Goal: Information Seeking & Learning: Find specific fact

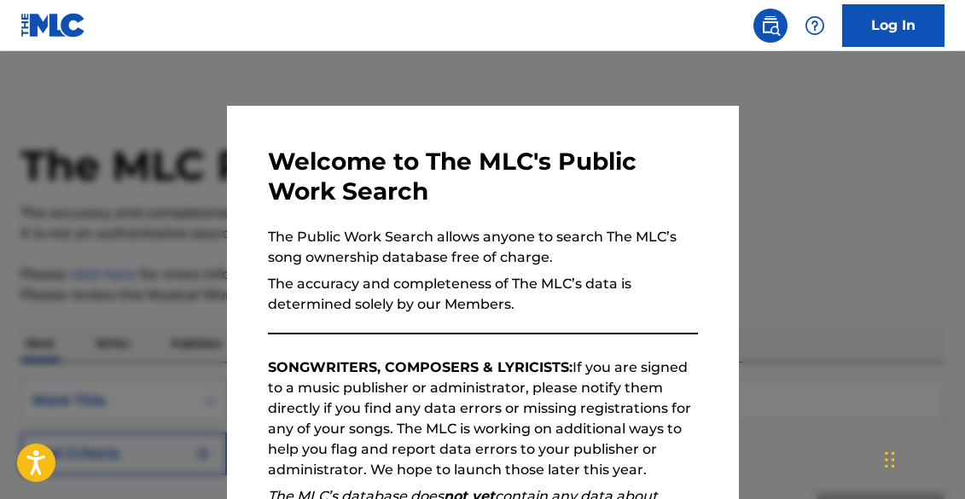
scroll to position [281, 0]
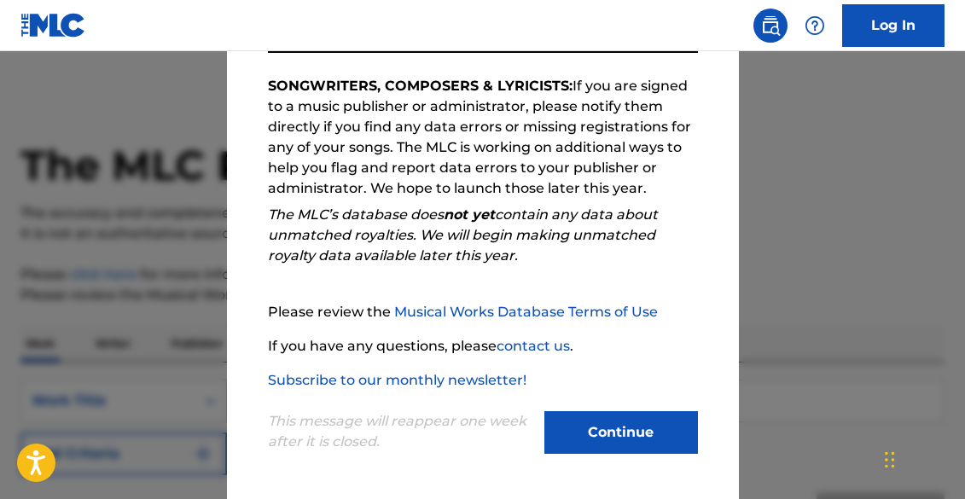
drag, startPoint x: 637, startPoint y: 420, endPoint x: 624, endPoint y: 414, distance: 14.9
click at [638, 420] on button "Continue" at bounding box center [621, 432] width 154 height 43
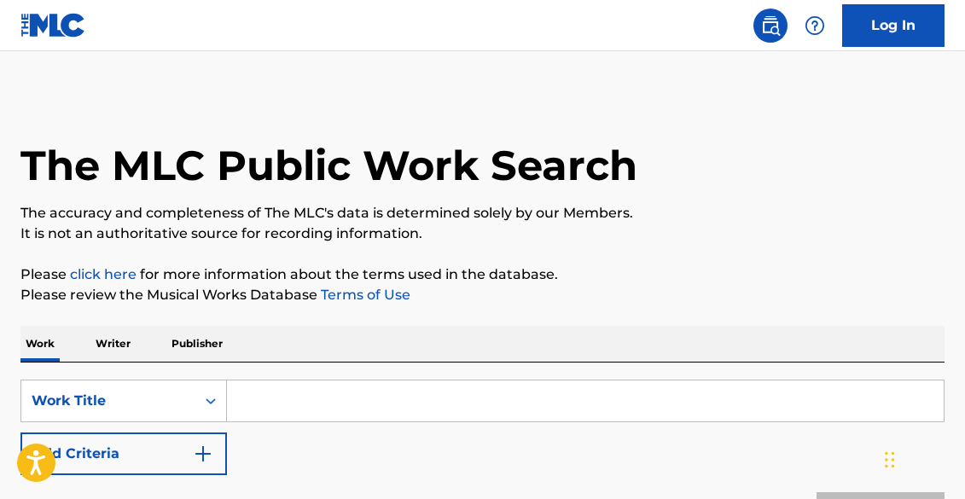
click at [357, 399] on input "Search Form" at bounding box center [585, 400] width 717 height 41
paste input "Babel"
type input "Babel"
click at [349, 296] on link "Terms of Use" at bounding box center [363, 295] width 93 height 16
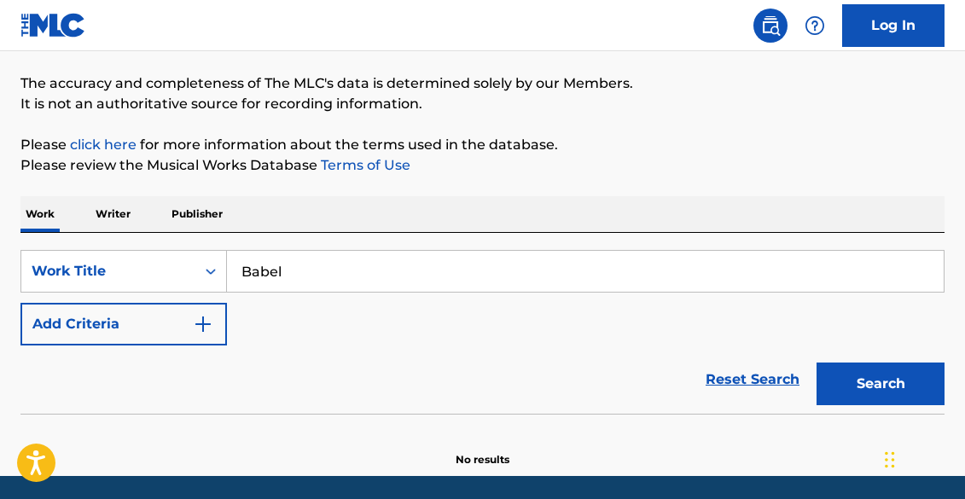
scroll to position [189, 0]
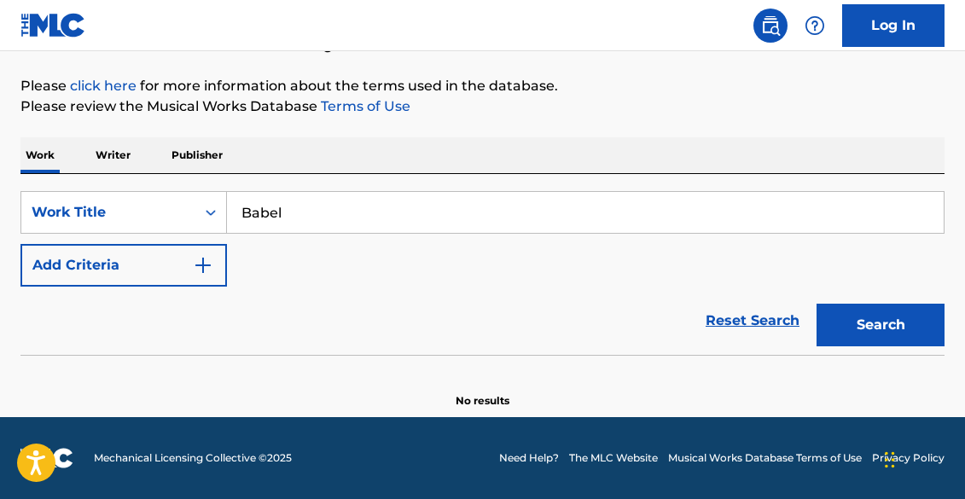
click at [141, 270] on button "Add Criteria" at bounding box center [123, 265] width 206 height 43
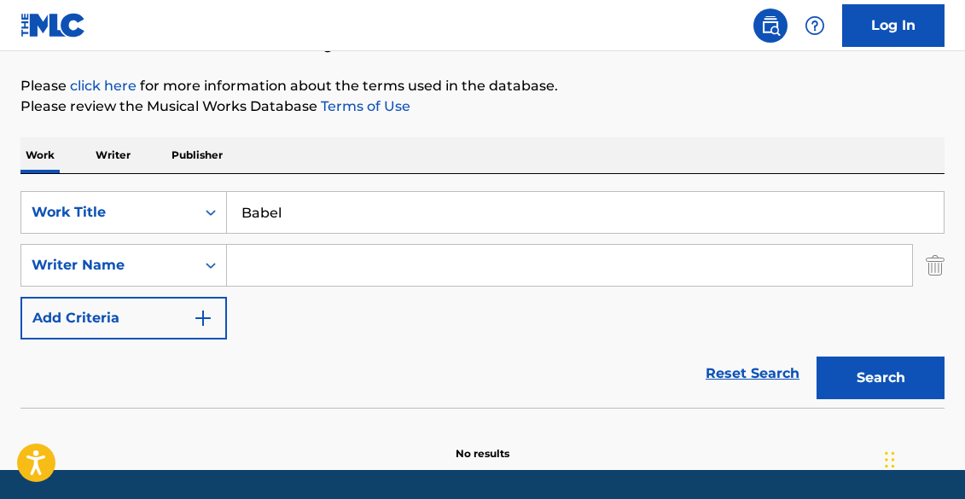
click at [252, 277] on input "Search Form" at bounding box center [569, 265] width 685 height 41
paste input "[PERSON_NAME]"
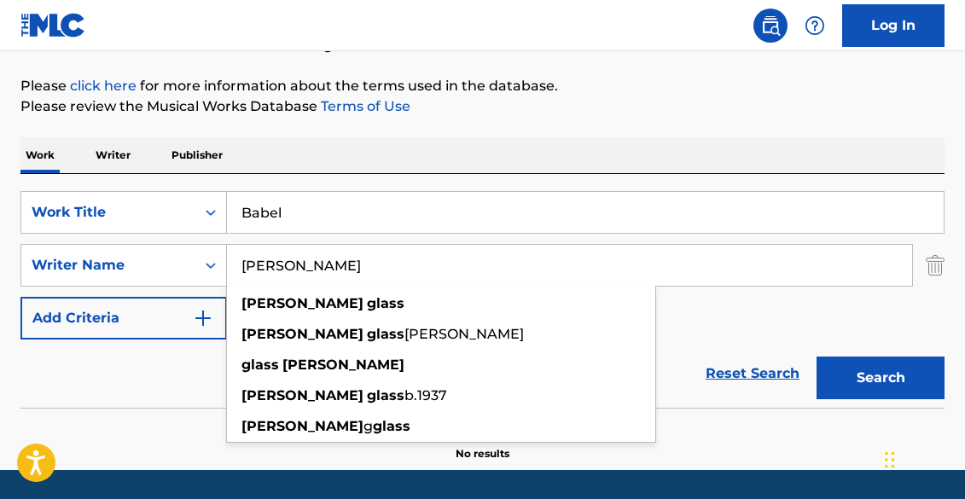
type input "[PERSON_NAME]"
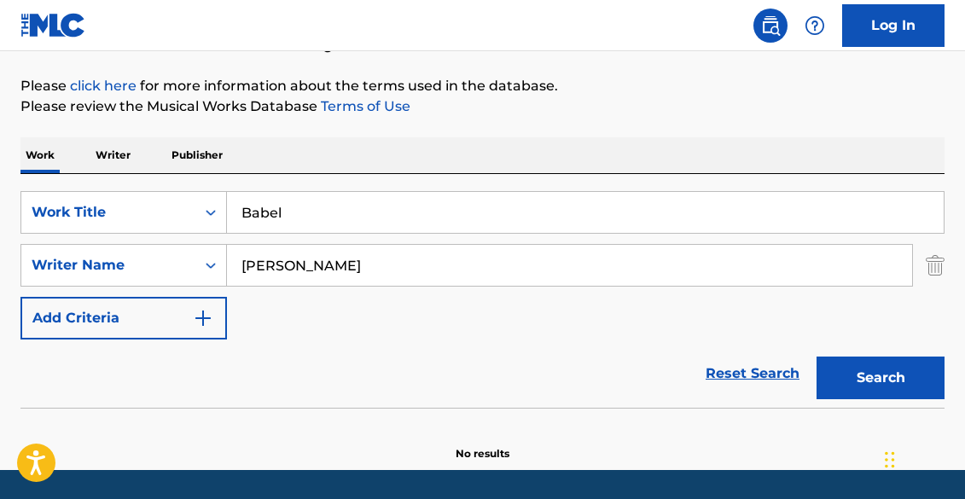
click at [864, 378] on button "Search" at bounding box center [880, 378] width 128 height 43
click at [860, 375] on button "Search" at bounding box center [880, 378] width 128 height 43
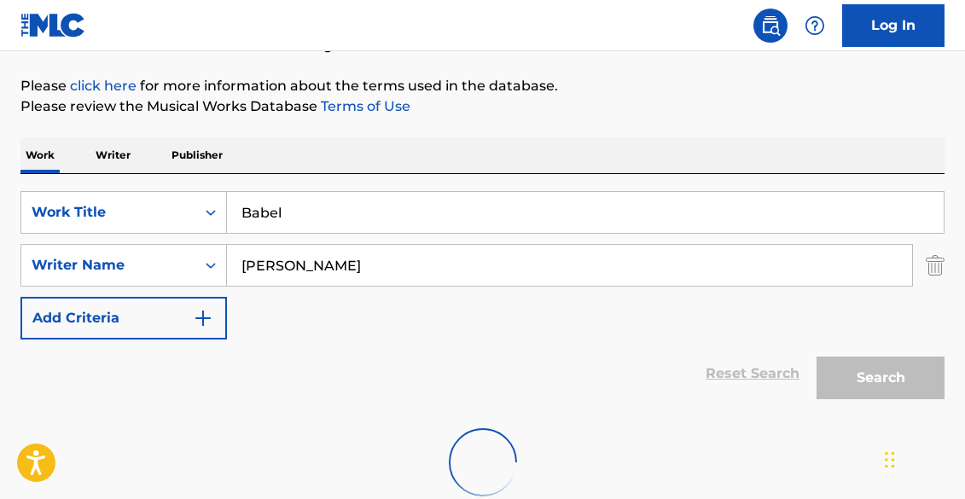
scroll to position [191, 0]
